Goal: Information Seeking & Learning: Learn about a topic

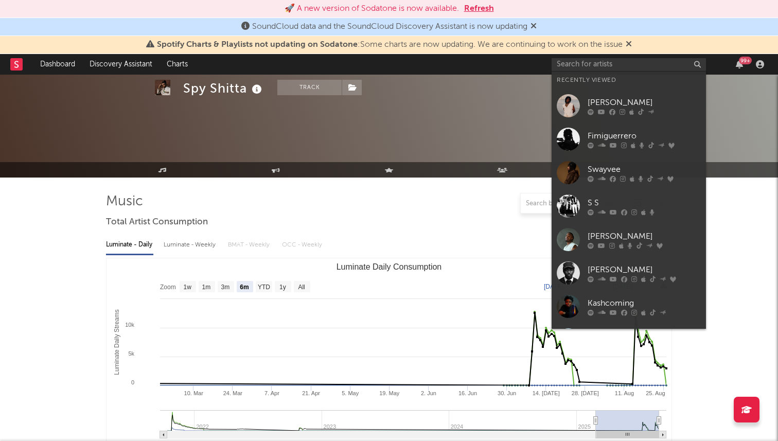
select select "6m"
click at [646, 66] on input "text" at bounding box center [629, 64] width 154 height 13
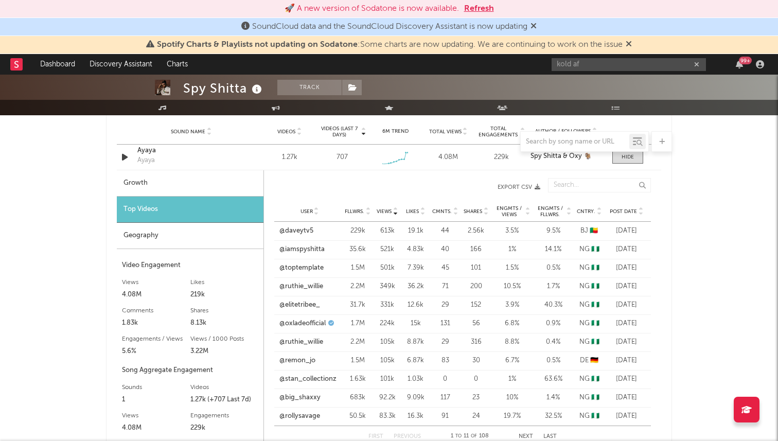
type input "kold af"
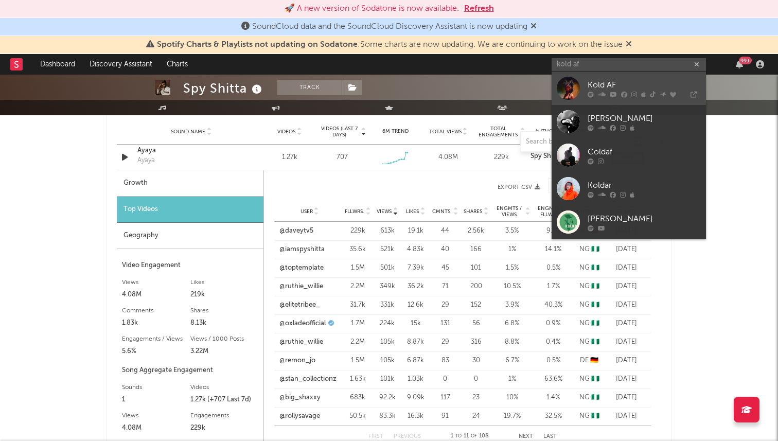
click at [598, 91] on link "Kold AF" at bounding box center [629, 88] width 154 height 33
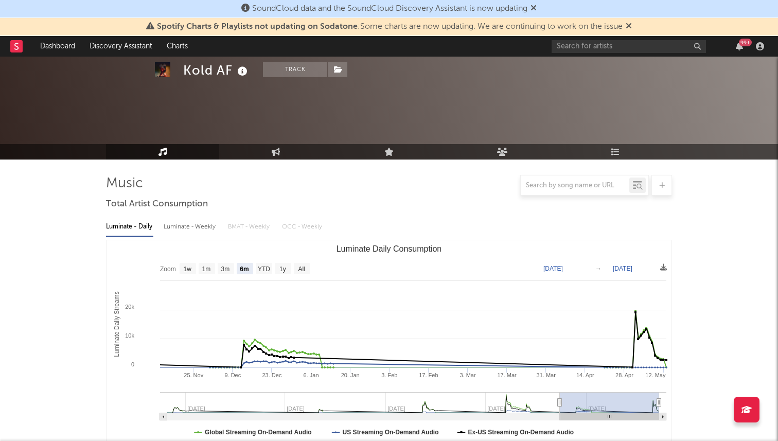
select select "6m"
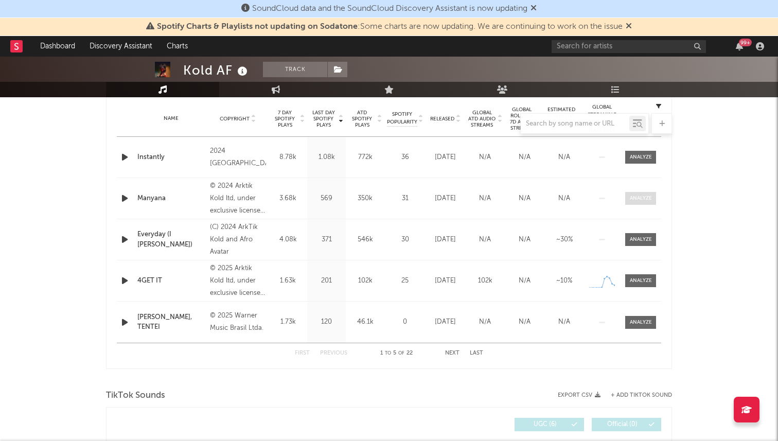
click at [638, 200] on div at bounding box center [641, 199] width 22 height 8
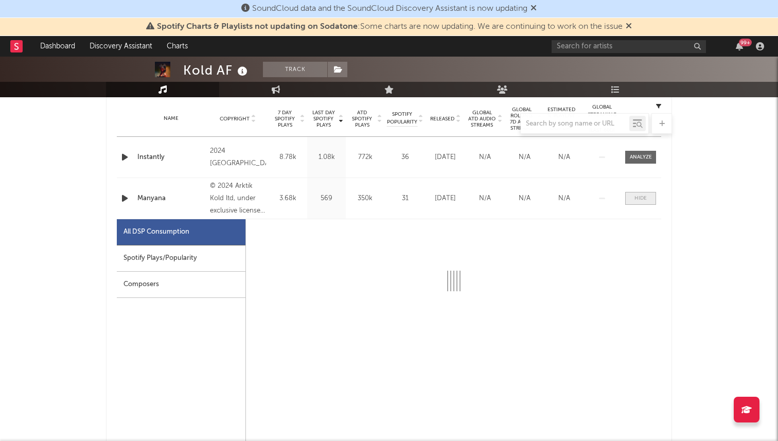
select select "6m"
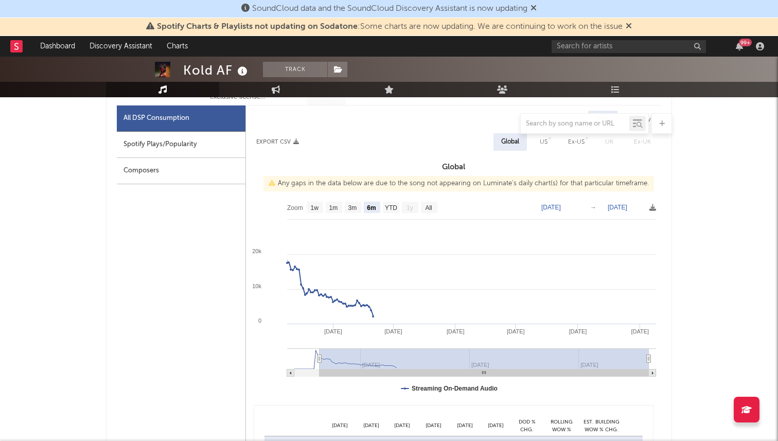
scroll to position [532, 0]
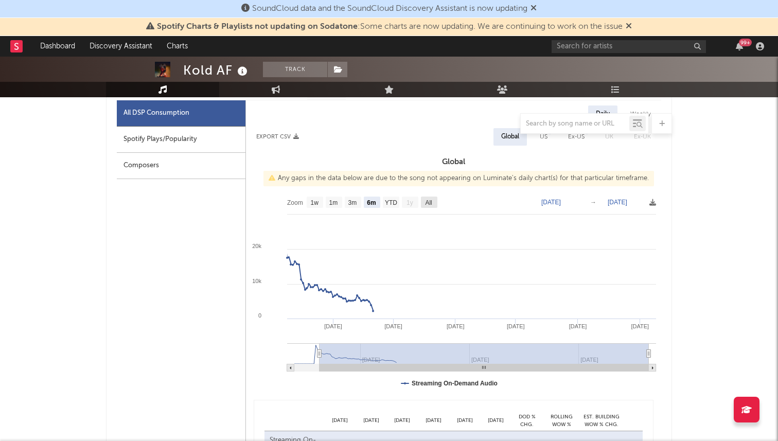
click at [430, 202] on text "All" at bounding box center [428, 202] width 7 height 7
select select "All"
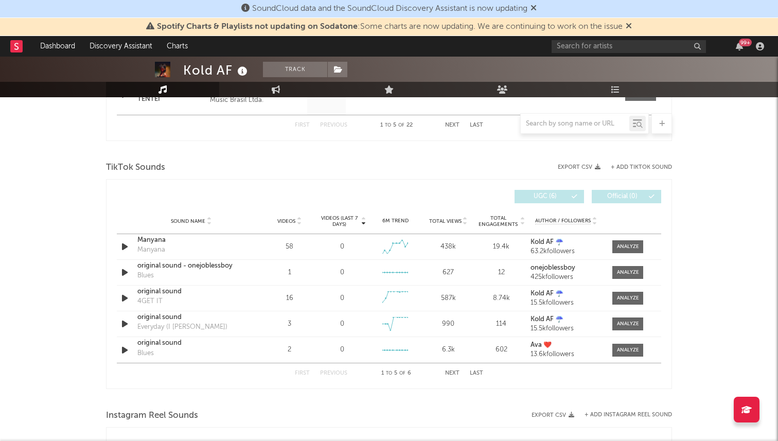
scroll to position [1132, 0]
